Goal: Subscribe to service/newsletter

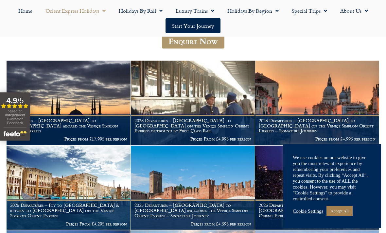
scroll to position [177, 0]
click at [312, 118] on h1 "2026 Departures – London to Venice on the Venice Simplon Orient Express – Signa…" at bounding box center [317, 125] width 117 height 15
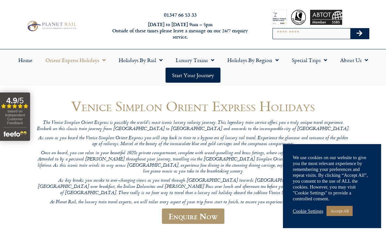
scroll to position [0, 0]
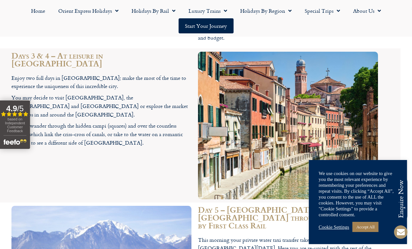
scroll to position [1424, 11]
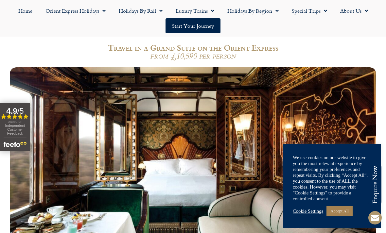
scroll to position [2106, 0]
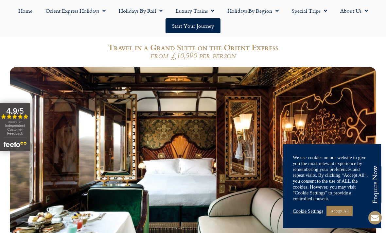
click at [347, 216] on link "Accept All" at bounding box center [339, 211] width 26 height 10
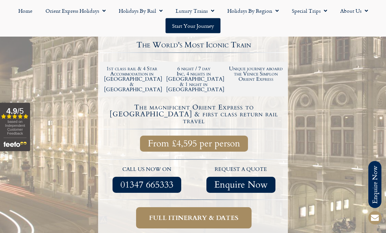
scroll to position [160, 0]
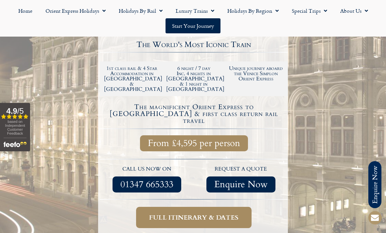
click at [197, 214] on span "Full itinerary & dates" at bounding box center [193, 218] width 89 height 8
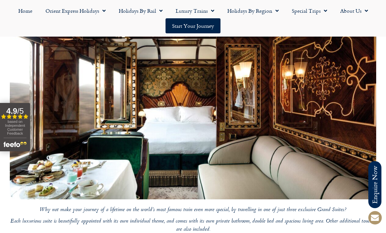
scroll to position [2175, 0]
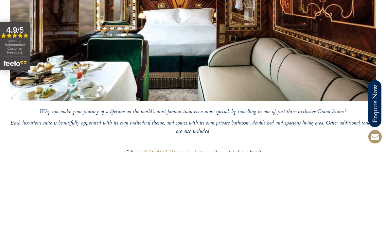
type input "**********"
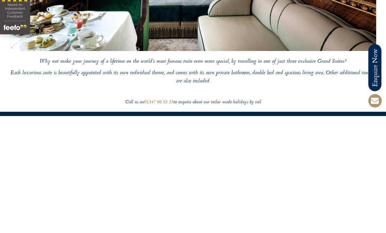
type input "**********"
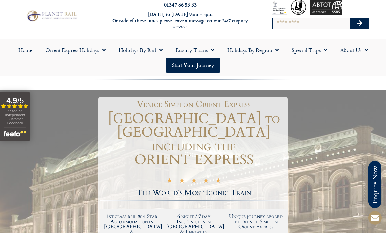
scroll to position [0, 0]
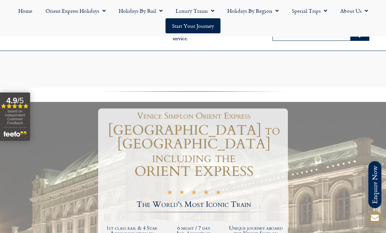
scroll to position [181, 0]
